Goal: Task Accomplishment & Management: Use online tool/utility

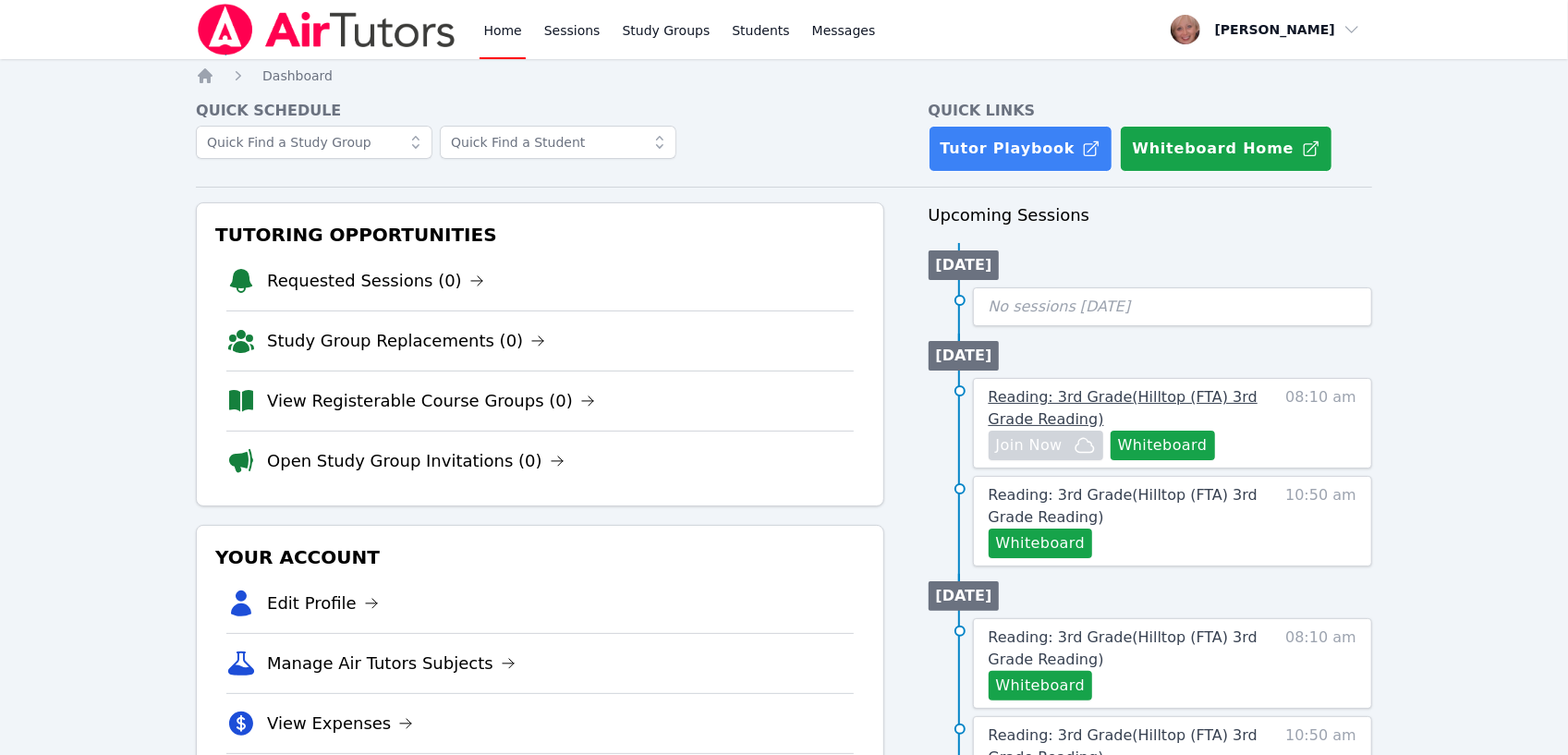
click at [1059, 405] on link "Reading: 3rd Grade ( Hilltop (FTA) 3rd Grade Reading )" at bounding box center [1127, 409] width 276 height 44
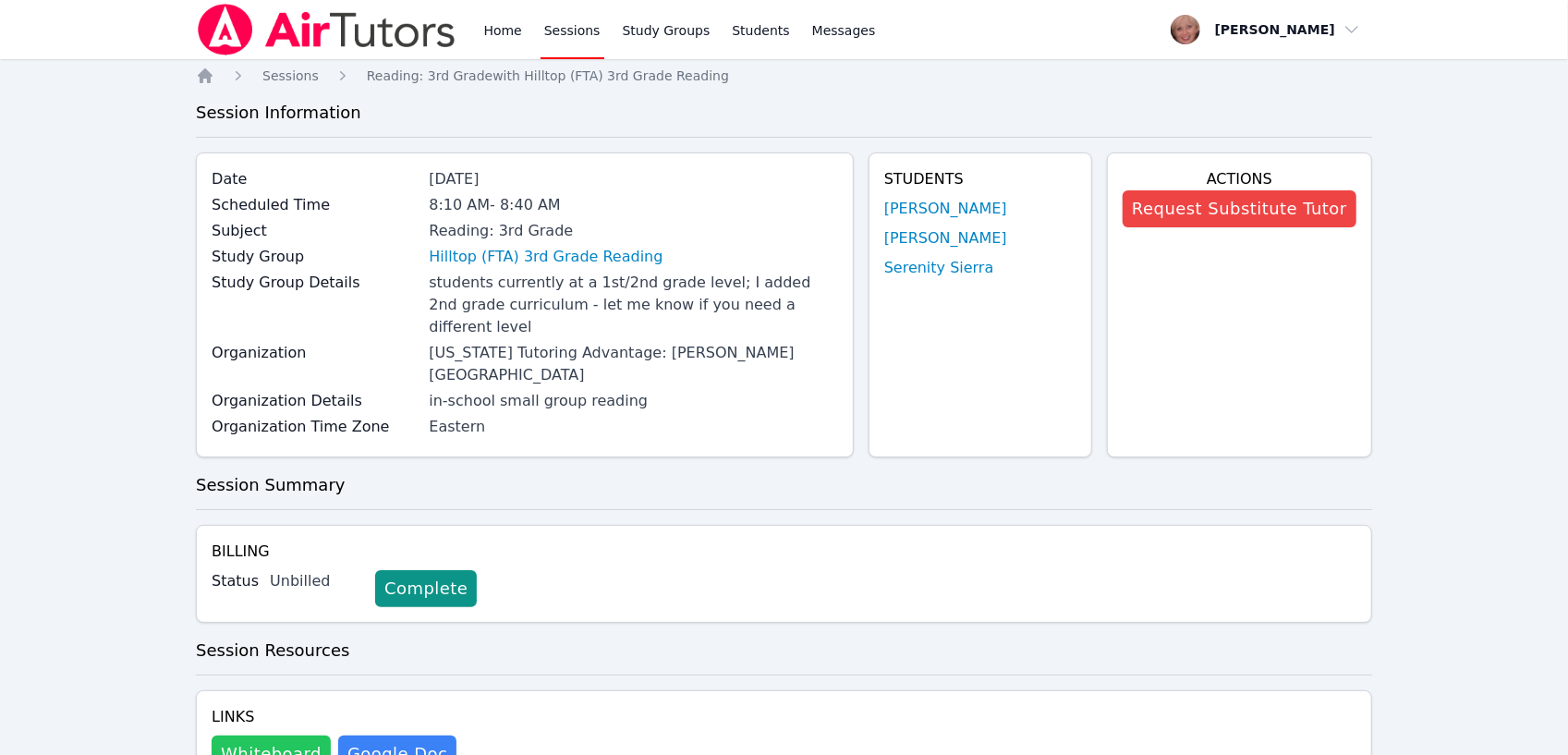
click at [249, 736] on button "Whiteboard" at bounding box center [271, 754] width 119 height 37
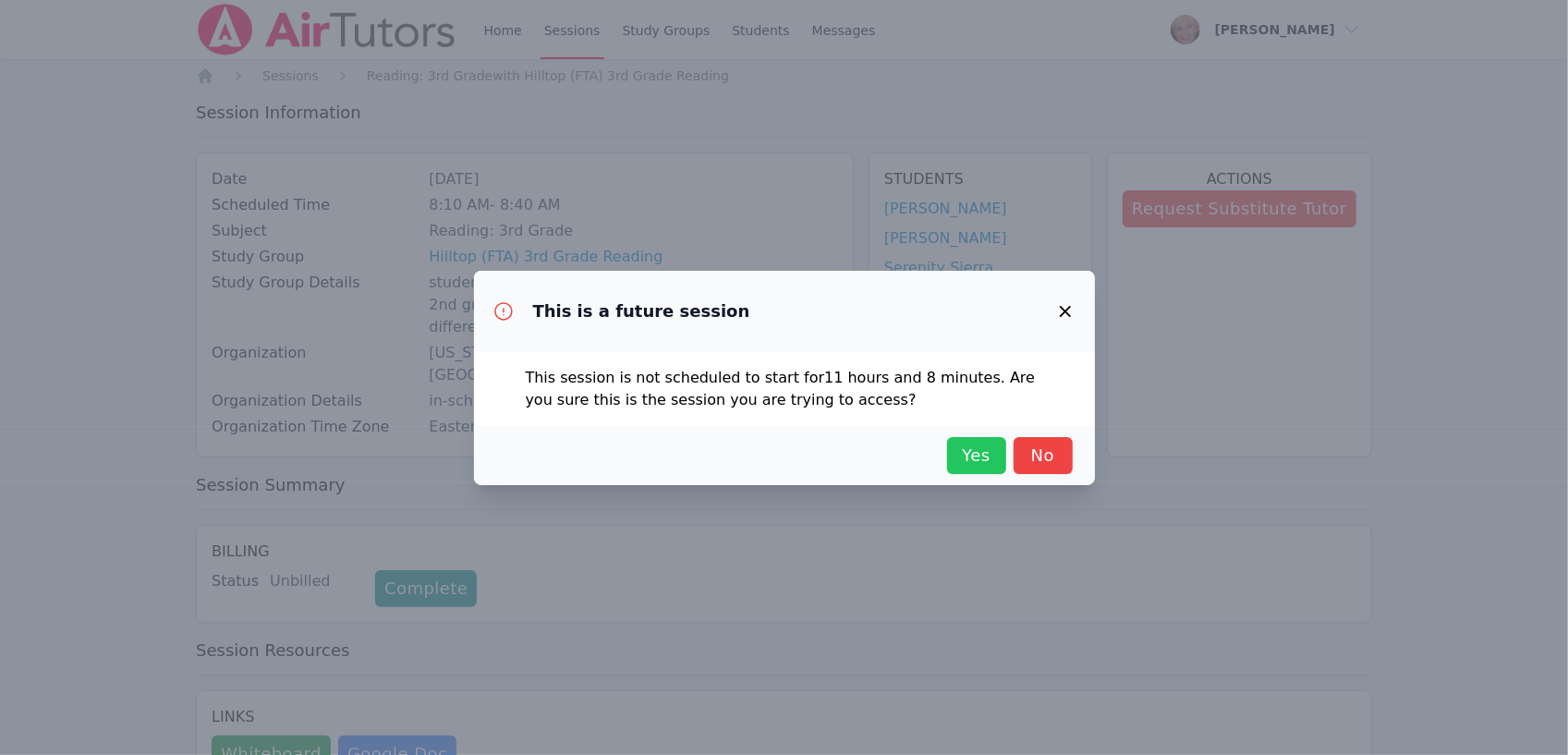
click at [957, 440] on button "Yes" at bounding box center [976, 455] width 59 height 37
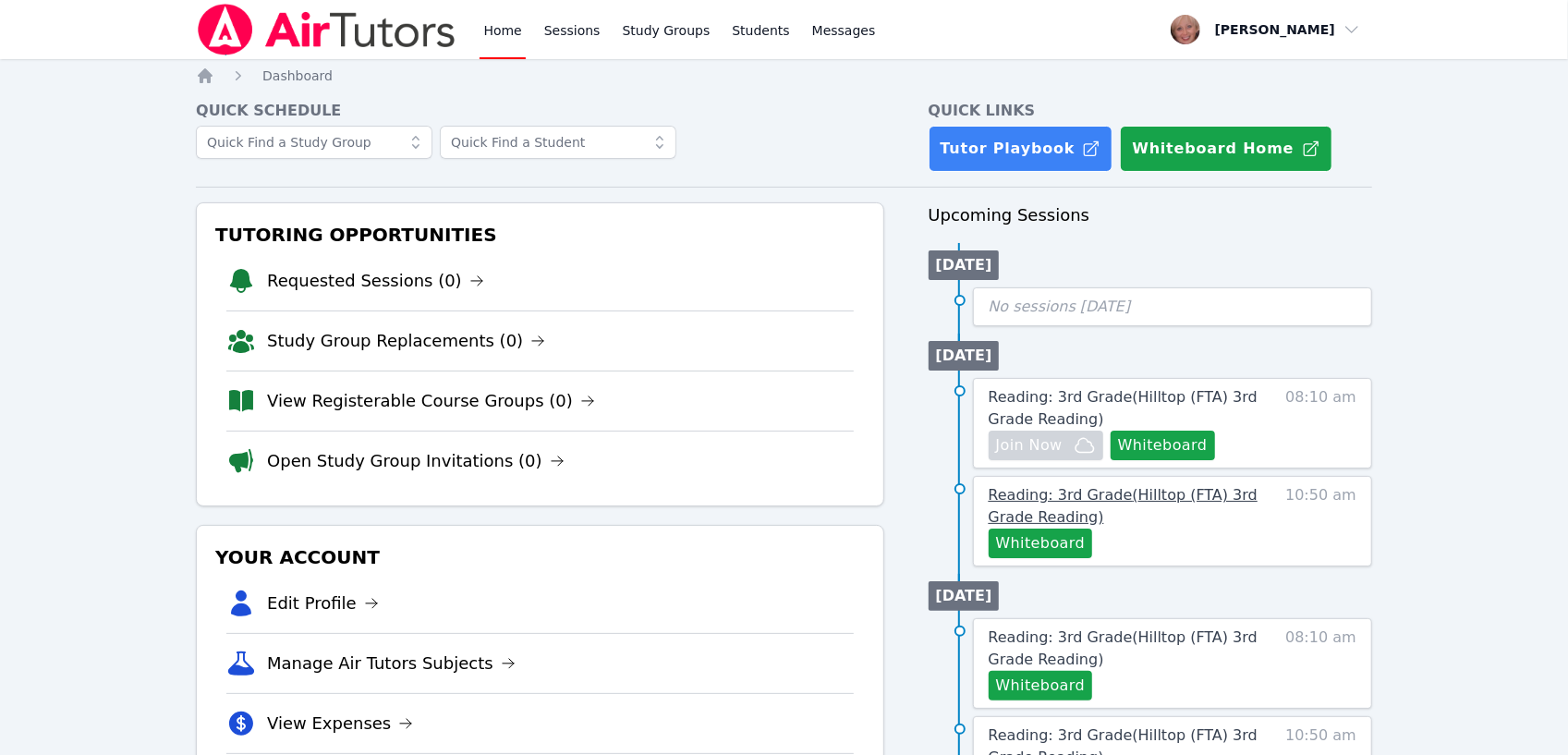
click at [1109, 493] on span "Reading: 3rd Grade ( Hilltop (FTA) 3rd Grade Reading )" at bounding box center [1123, 506] width 269 height 40
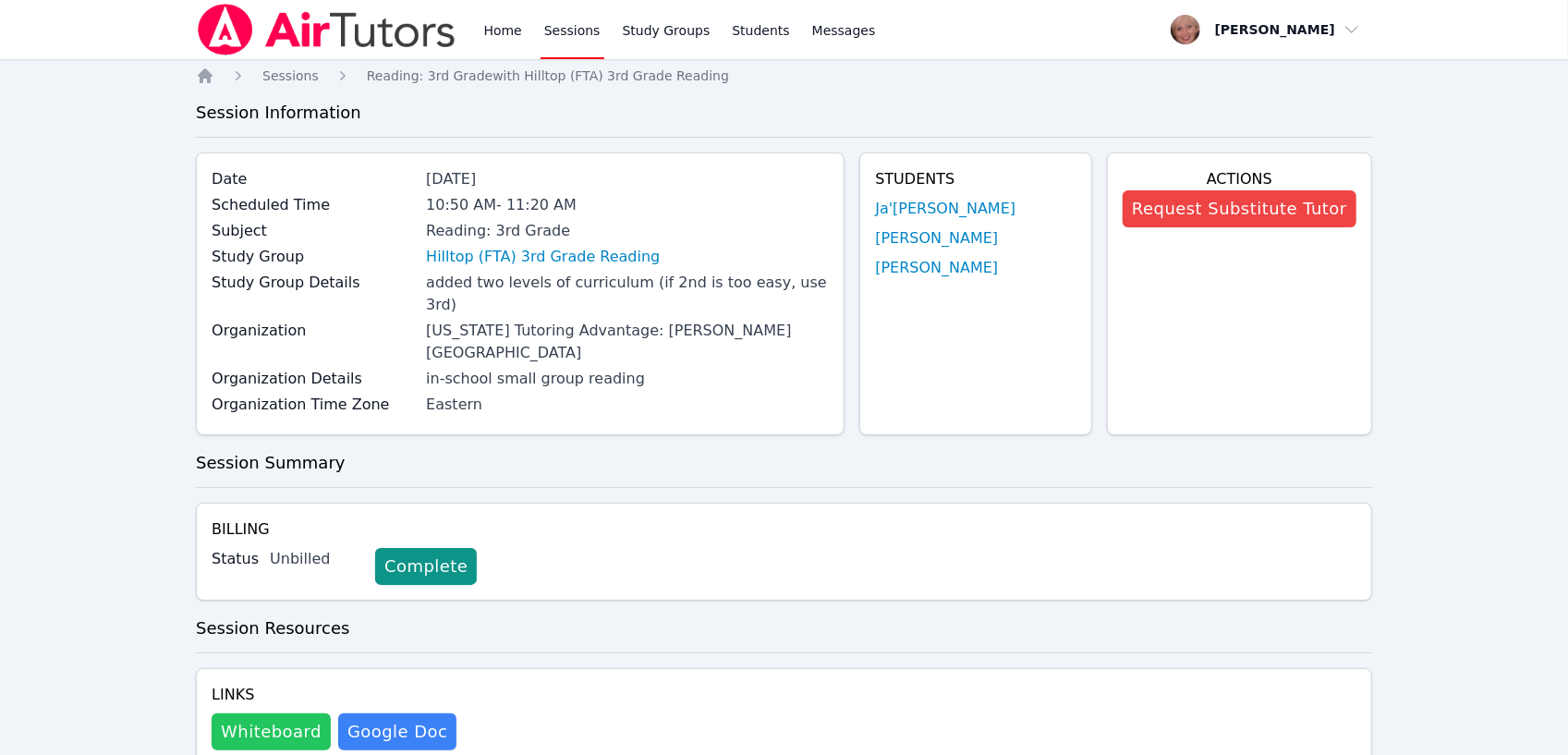
click at [266, 713] on button "Whiteboard" at bounding box center [271, 732] width 119 height 37
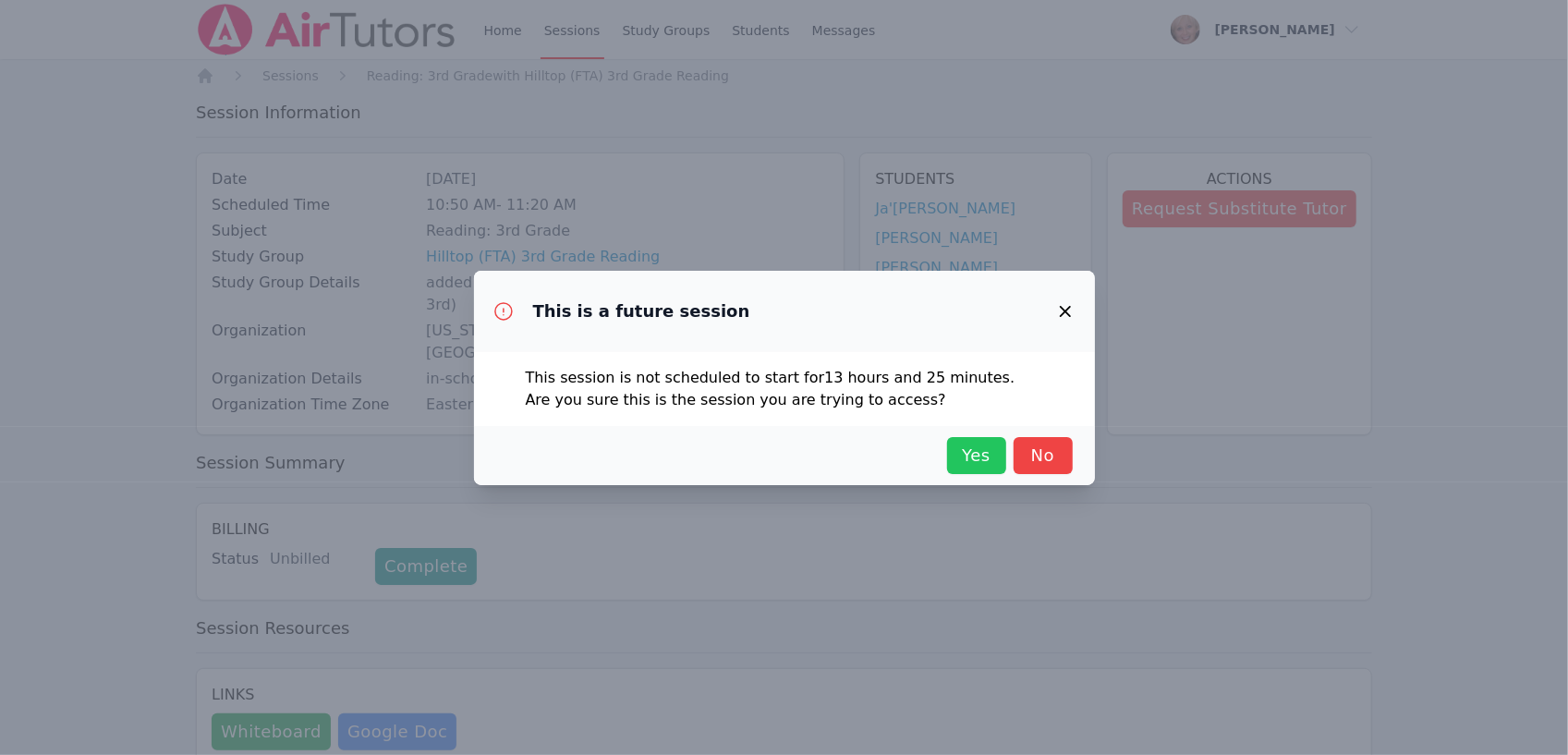
click at [975, 462] on span "Yes" at bounding box center [976, 455] width 41 height 26
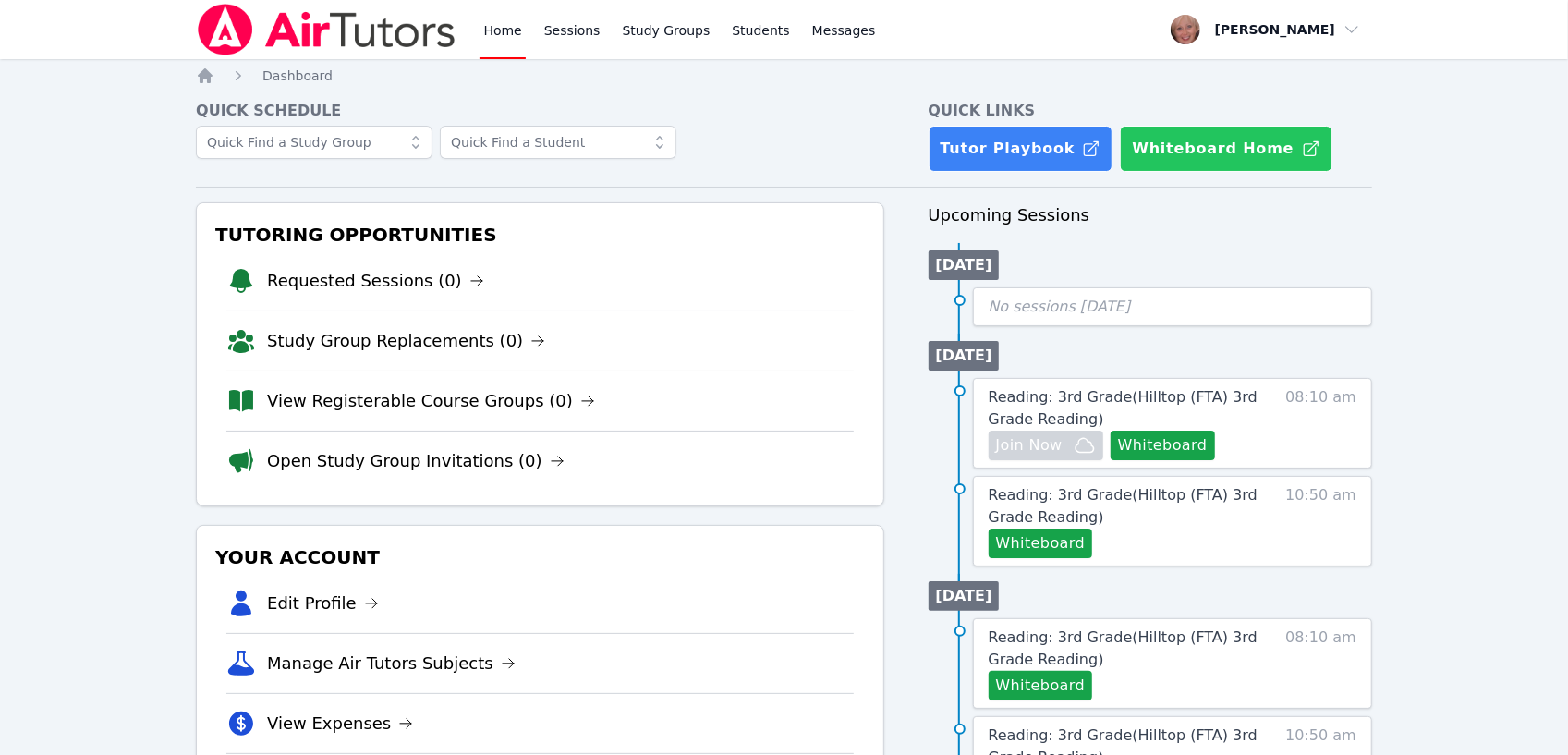
click at [1240, 156] on button "Whiteboard Home" at bounding box center [1225, 149] width 212 height 46
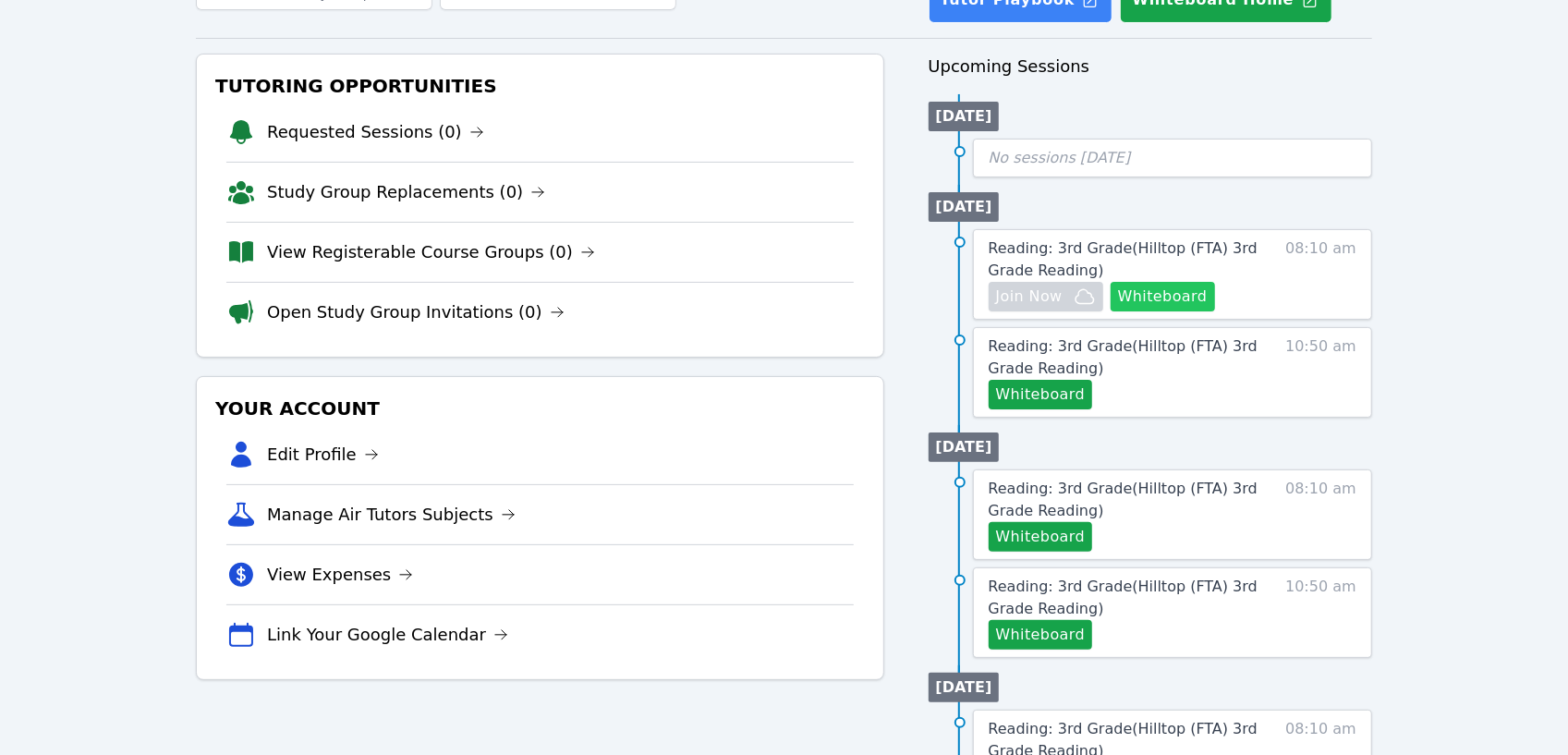
scroll to position [150, 0]
